Goal: Answer question/provide support

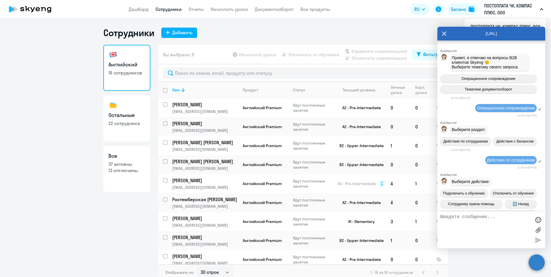
select select "30"
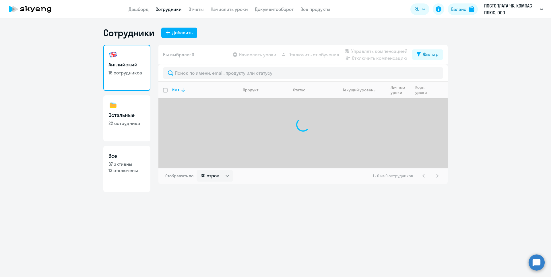
select select "30"
click at [536, 261] on circle at bounding box center [537, 262] width 16 height 16
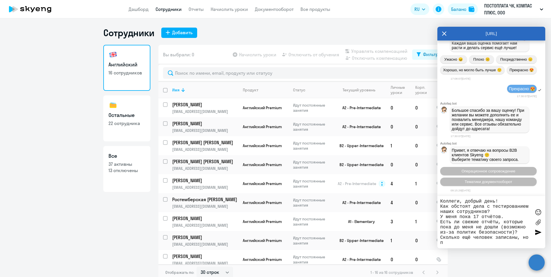
scroll to position [5, 0]
type textarea "Коллеги, добрый день! • Как обстоят дела с тестированием наших сотрудников? У м…"
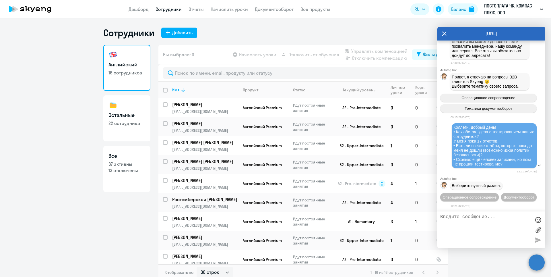
scroll to position [9342, 0]
click at [488, 195] on span "Операционное сопровождение" at bounding box center [470, 197] width 54 height 4
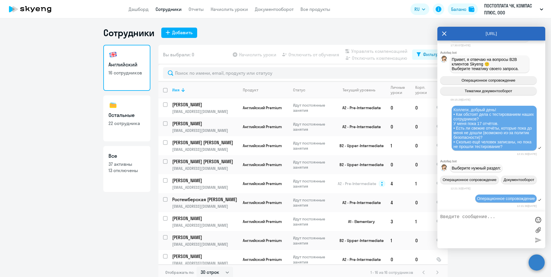
scroll to position [9405, 0]
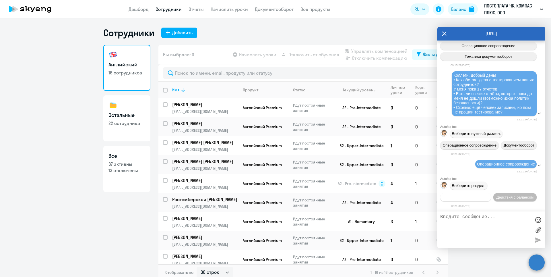
click at [481, 195] on span "Действия по сотрудникам" at bounding box center [466, 197] width 45 height 4
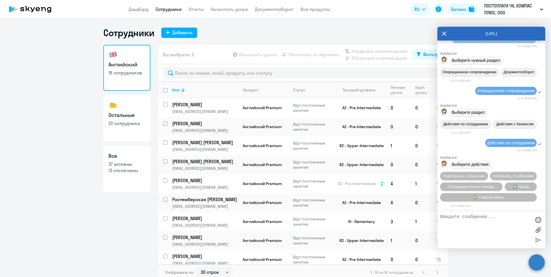
scroll to position [9490, 0]
click at [478, 186] on span "Сотруднику нужна помощь" at bounding box center [471, 186] width 47 height 4
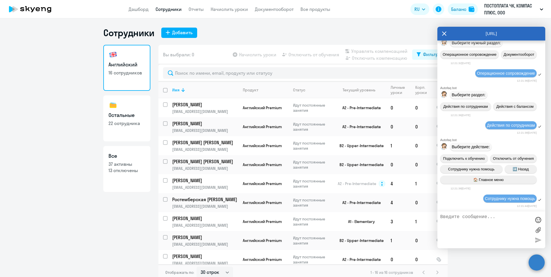
scroll to position [9689, 0]
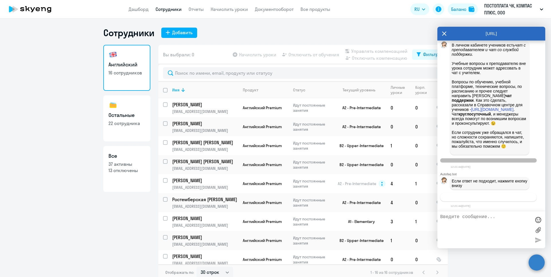
click at [505, 196] on span "Связаться с менеджером" at bounding box center [489, 197] width 44 height 4
